Goal: Navigation & Orientation: Understand site structure

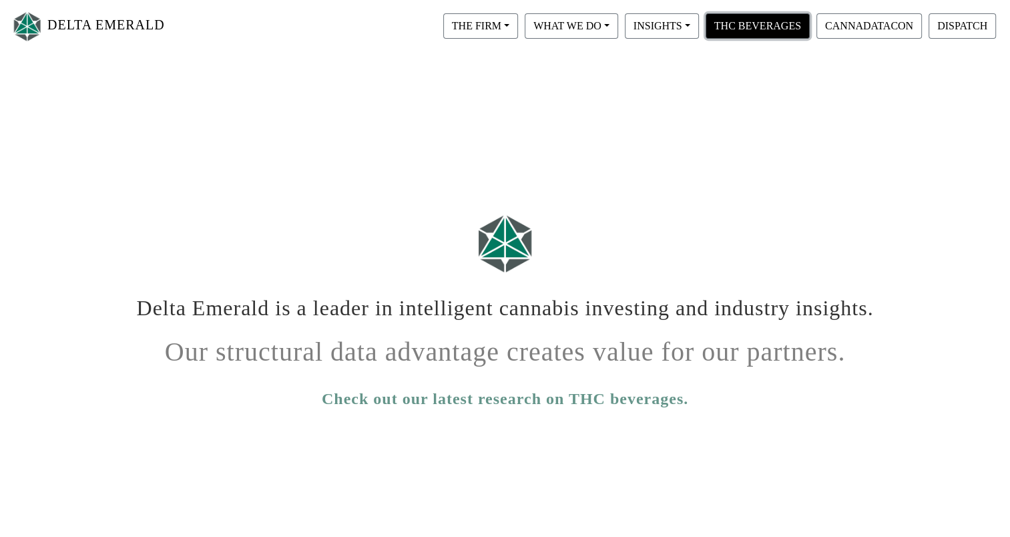
click at [745, 24] on button "THC BEVERAGES" at bounding box center [757, 25] width 104 height 25
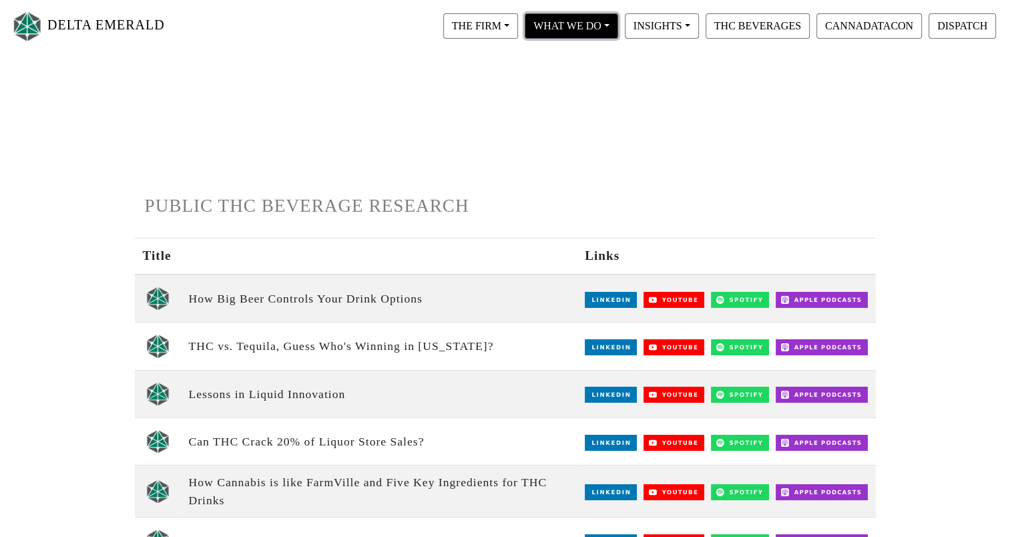
click at [577, 33] on button "WHAT WE DO" at bounding box center [571, 25] width 93 height 25
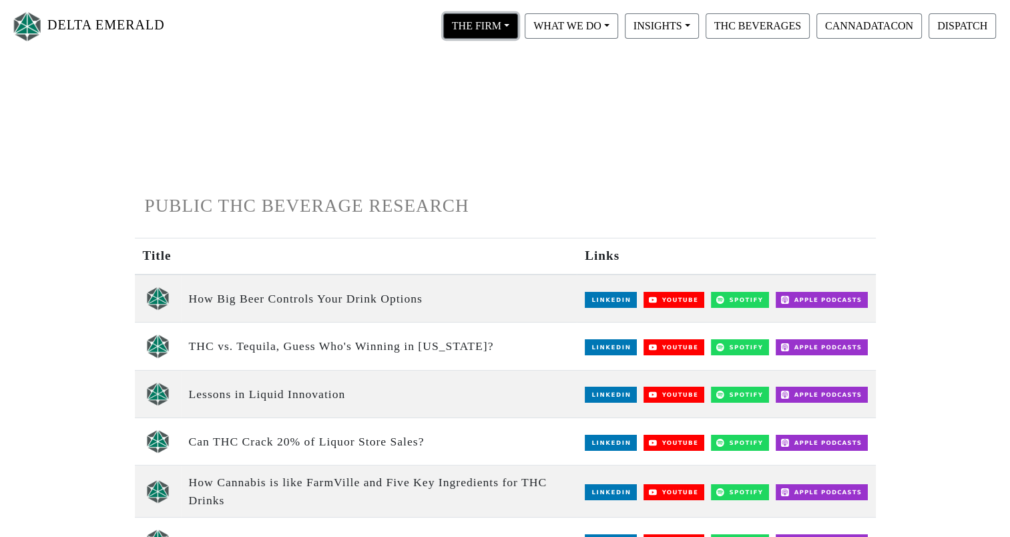
click at [481, 31] on button "THE FIRM" at bounding box center [480, 25] width 75 height 25
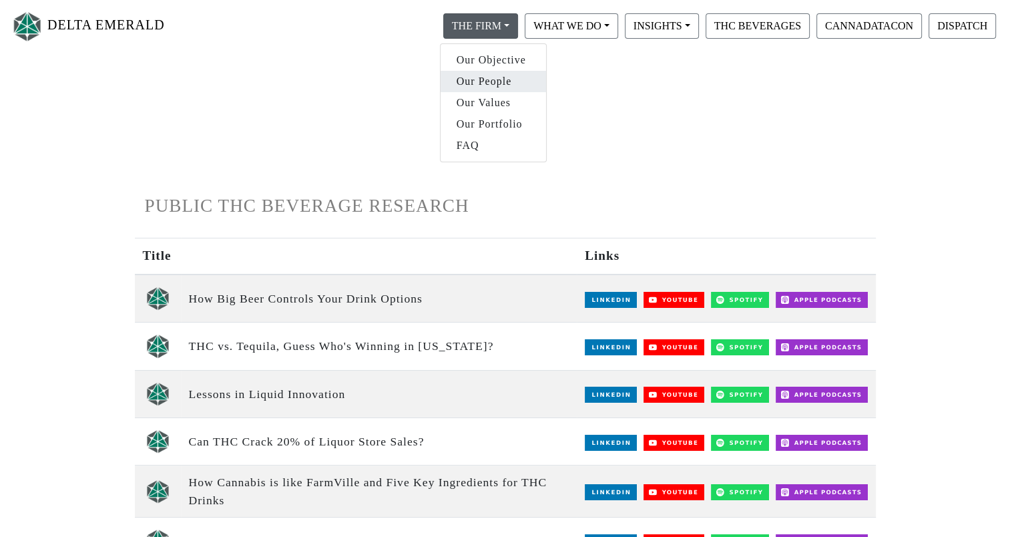
click at [489, 76] on link "Our People" at bounding box center [492, 81] width 105 height 21
